Goal: Information Seeking & Learning: Learn about a topic

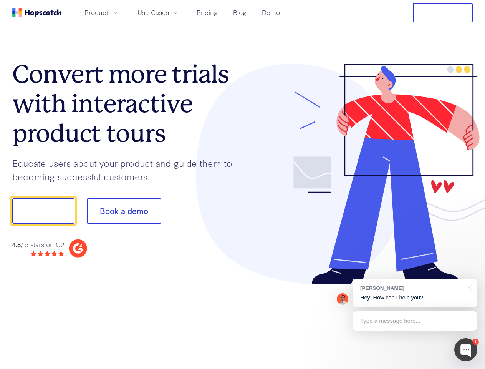
click at [243, 184] on div at bounding box center [358, 174] width 230 height 221
click at [108, 12] on span "Product" at bounding box center [96, 13] width 24 height 10
click at [169, 12] on span "Use Cases" at bounding box center [152, 13] width 31 height 10
click at [443, 13] on button "Free Trial" at bounding box center [443, 12] width 60 height 19
click at [43, 211] on button "Show me!" at bounding box center [43, 210] width 62 height 25
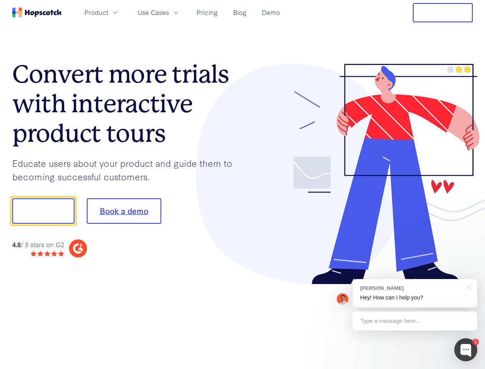
click at [124, 211] on button "Book a demo" at bounding box center [124, 210] width 74 height 25
click at [466, 349] on div at bounding box center [465, 349] width 23 height 23
click at [415, 293] on div "[PERSON_NAME] Hey! How can I help you?" at bounding box center [414, 293] width 125 height 28
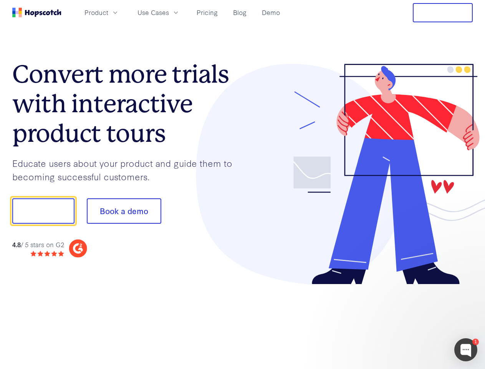
click at [468, 286] on div at bounding box center [405, 261] width 144 height 153
click at [415, 321] on div at bounding box center [405, 261] width 144 height 153
